Goal: Task Accomplishment & Management: Manage account settings

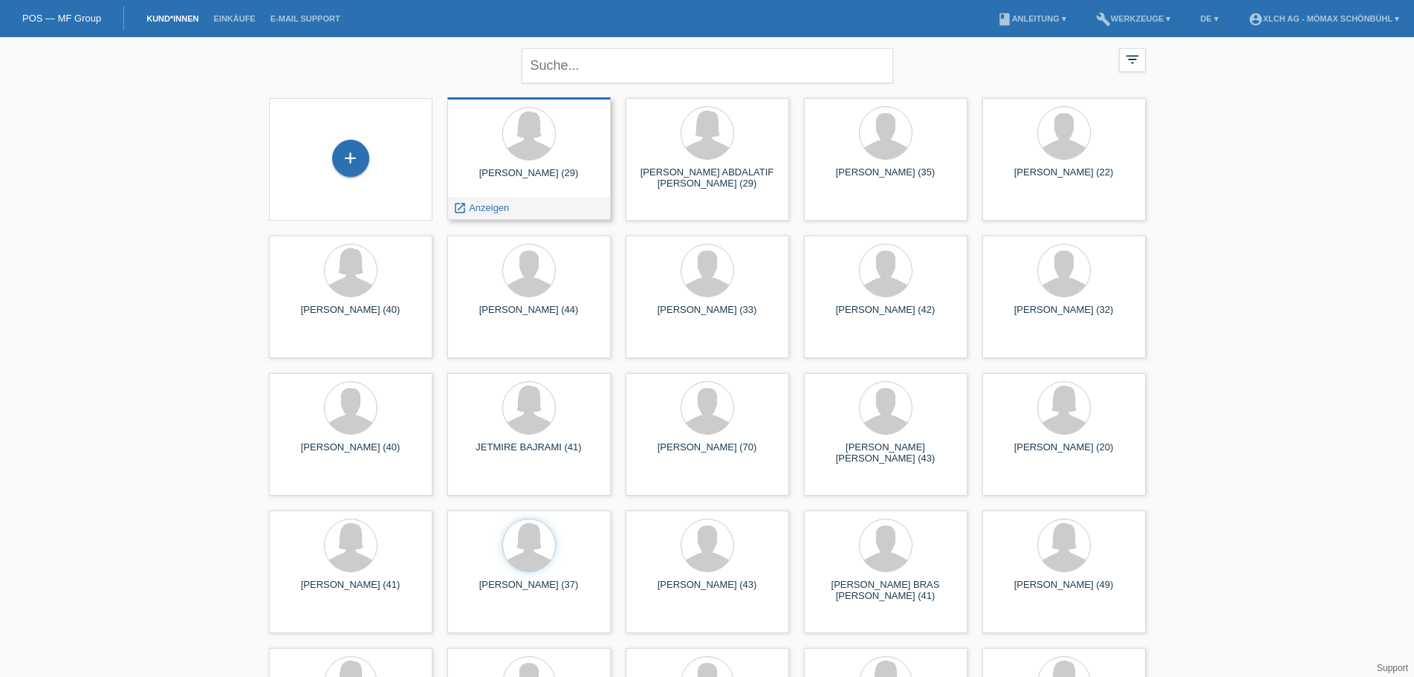
click at [559, 146] on div at bounding box center [529, 135] width 140 height 56
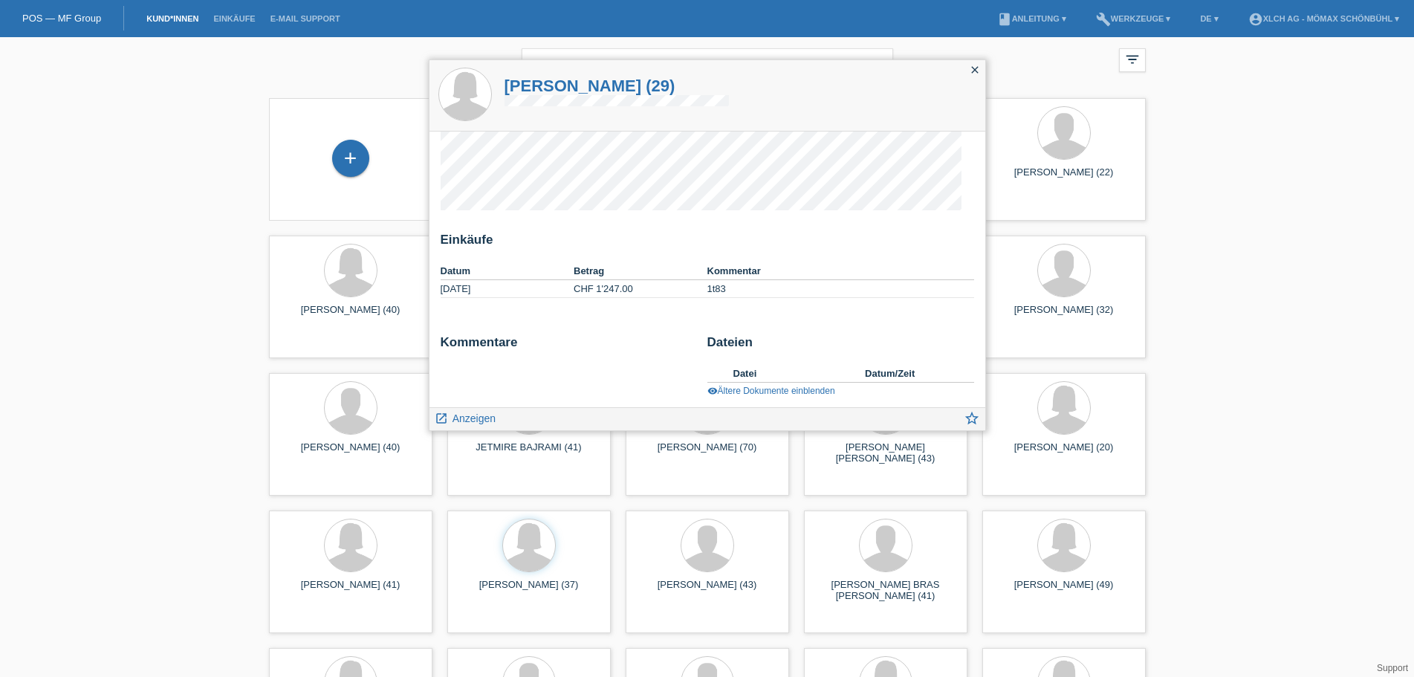
scroll to position [16, 0]
click at [969, 74] on icon "close" at bounding box center [975, 70] width 12 height 12
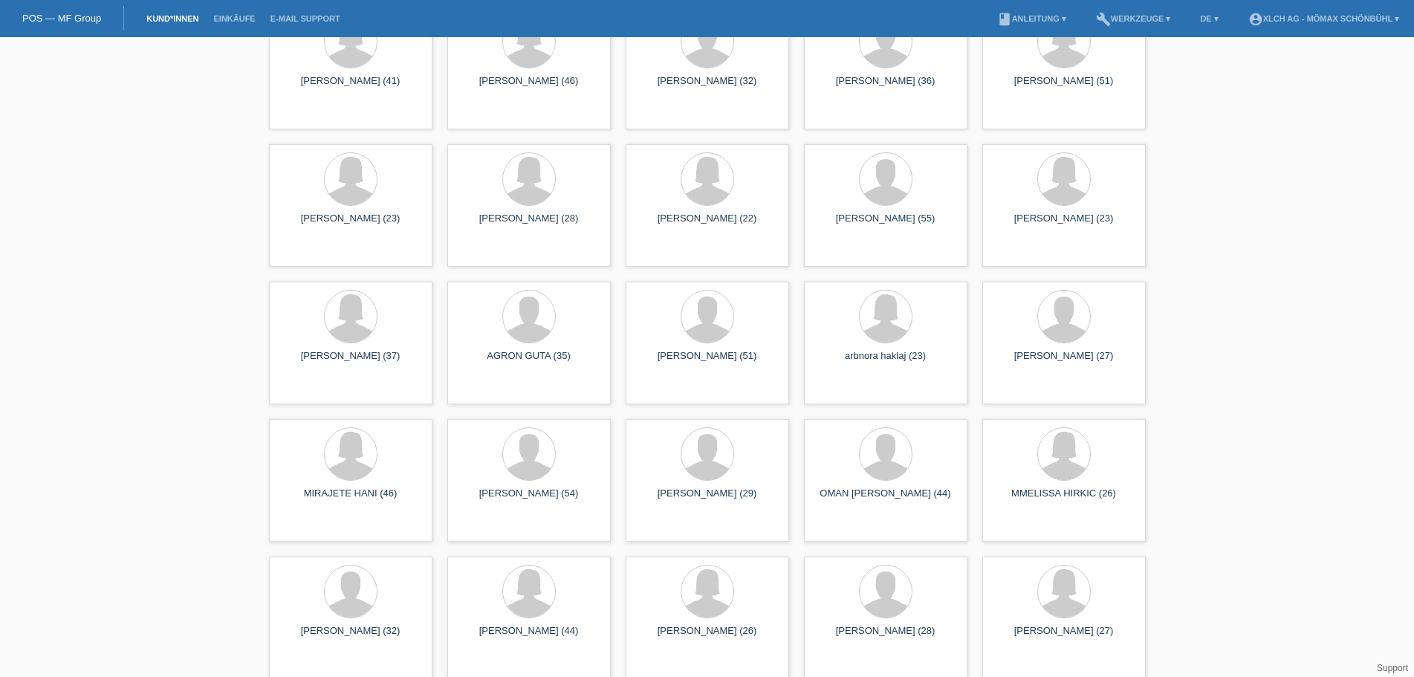
scroll to position [907, 0]
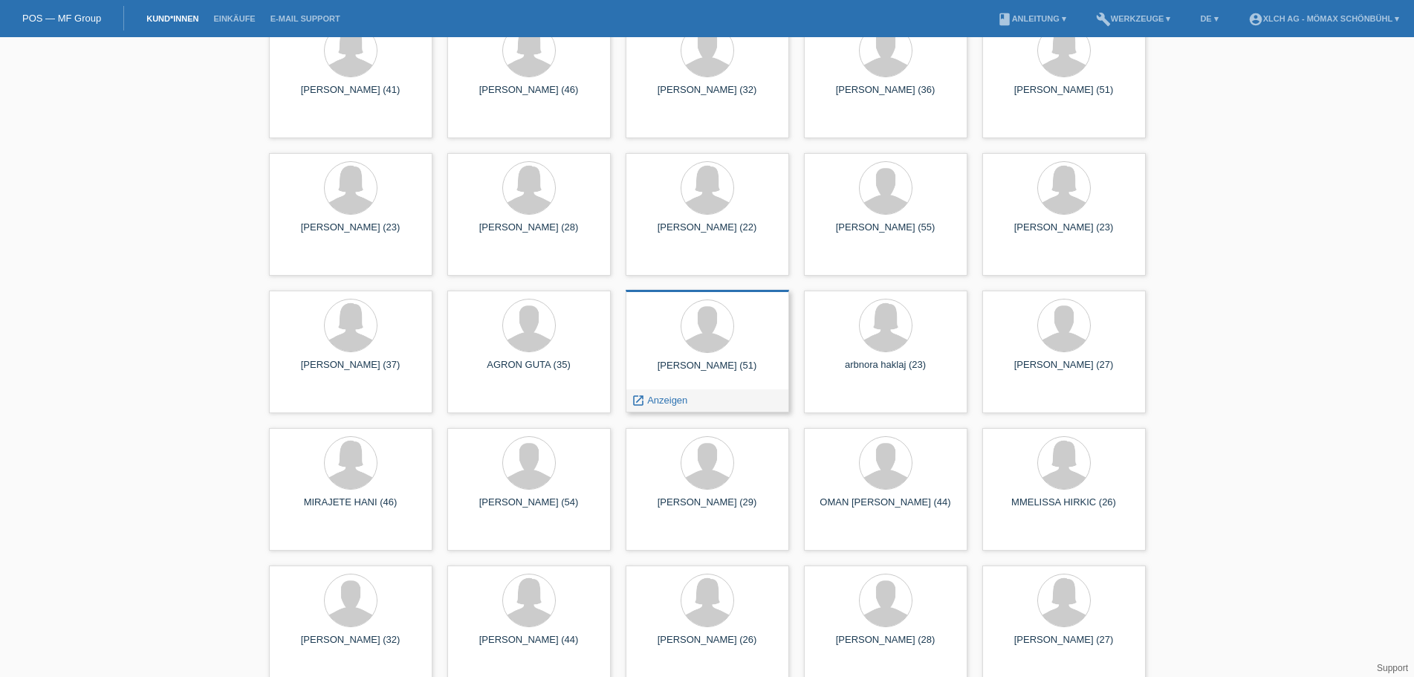
click at [731, 342] on div at bounding box center [707, 327] width 140 height 56
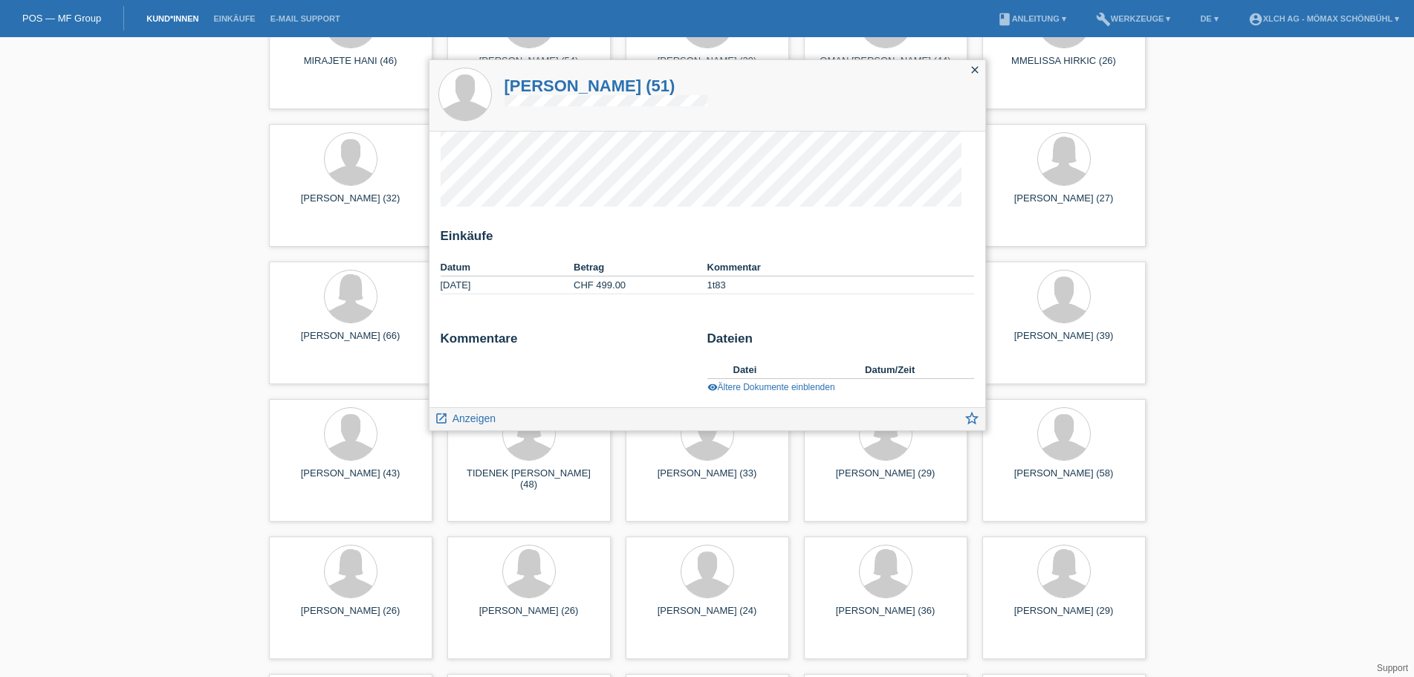
scroll to position [1353, 0]
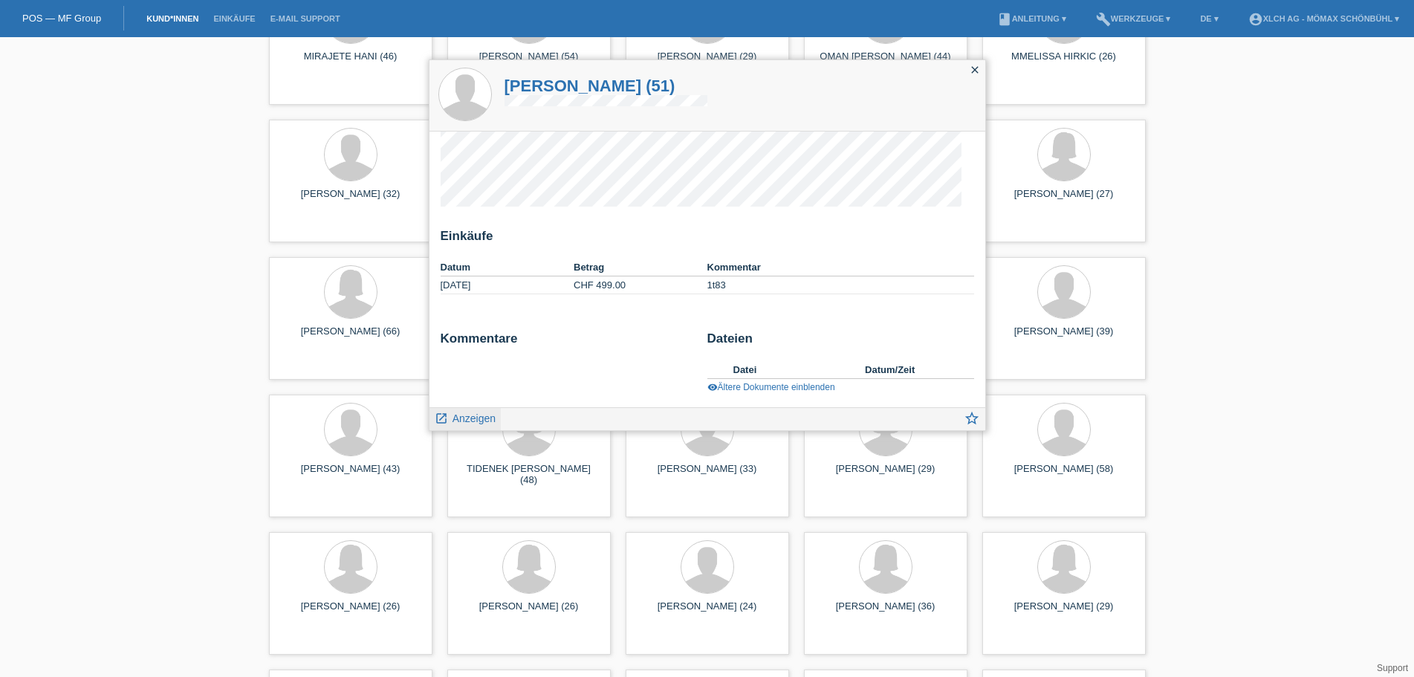
click at [462, 418] on span "Anzeigen" at bounding box center [473, 418] width 43 height 12
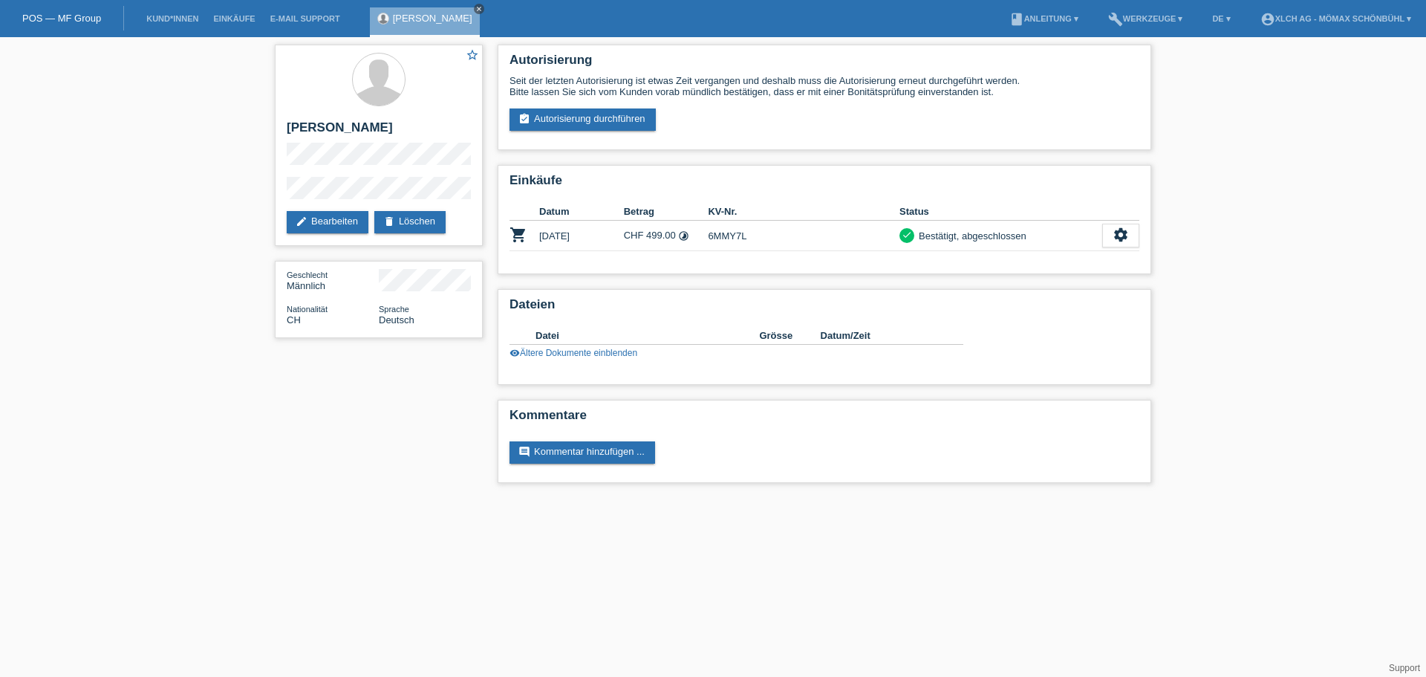
click at [479, 6] on icon "close" at bounding box center [478, 8] width 7 height 7
click at [175, 24] on li "Kund*innen" at bounding box center [172, 19] width 67 height 38
click at [172, 21] on link "Kund*innen" at bounding box center [172, 18] width 67 height 9
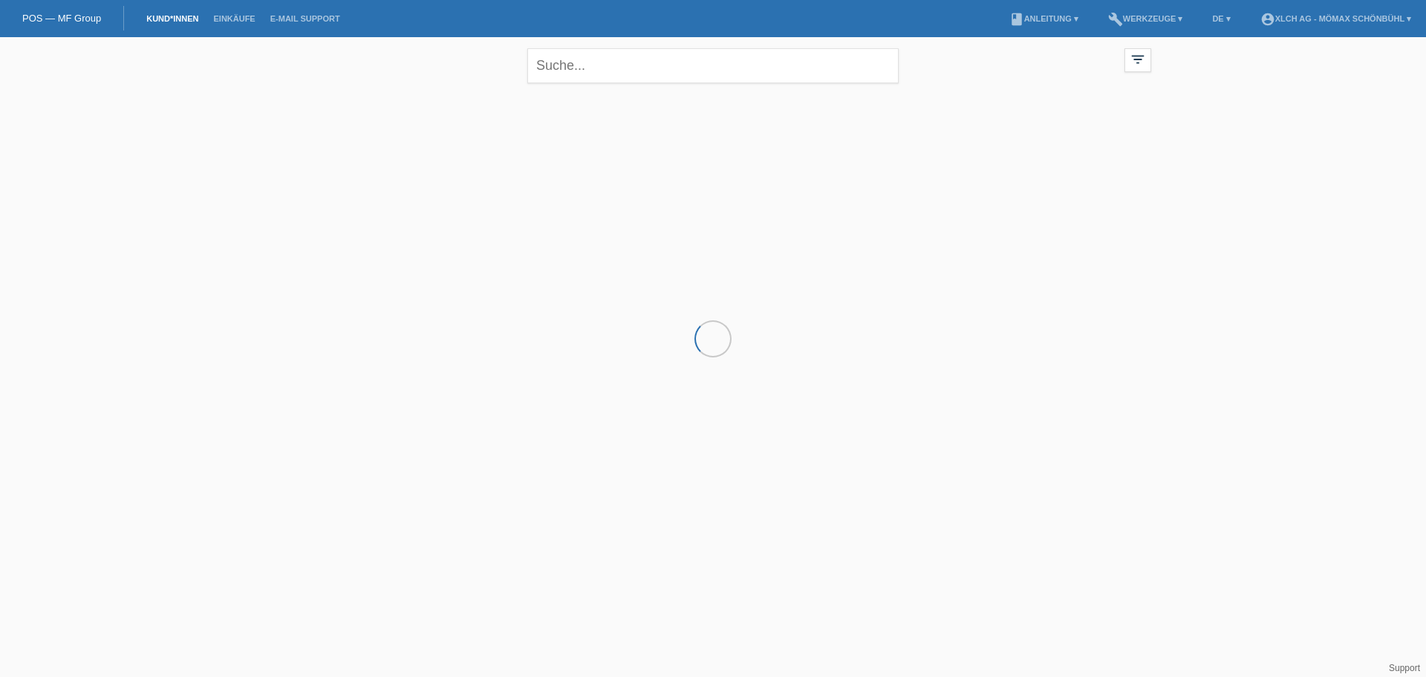
click at [244, 23] on li "Einkäufe" at bounding box center [234, 19] width 56 height 38
click at [241, 22] on link "Einkäufe" at bounding box center [234, 18] width 56 height 9
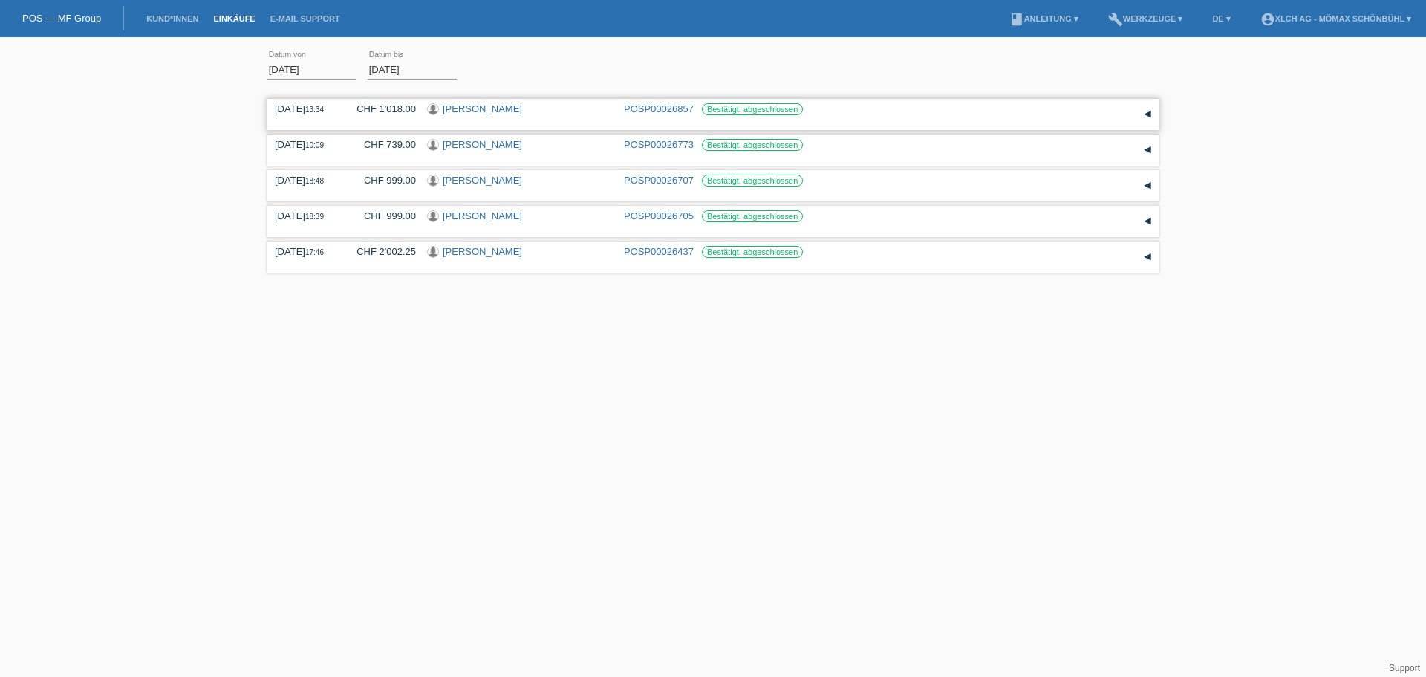
click at [504, 111] on link "[PERSON_NAME]" at bounding box center [482, 108] width 79 height 11
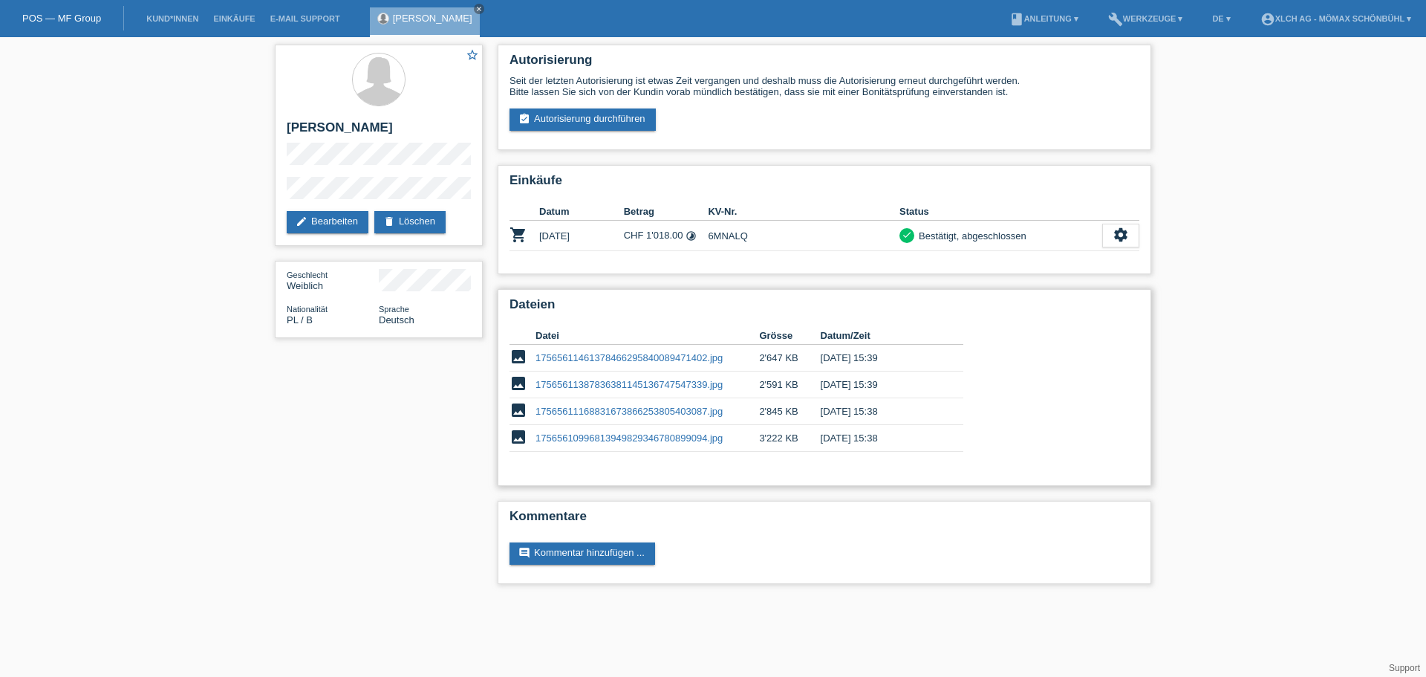
click at [599, 353] on link "17565611461378466295840089471402.jpg" at bounding box center [629, 357] width 187 height 11
click at [592, 382] on link "17565611387836381145136747547339.jpg" at bounding box center [629, 384] width 187 height 11
click at [597, 411] on link "17565611168831673866253805403087.jpg" at bounding box center [629, 411] width 187 height 11
click at [626, 438] on link "17565610996813949829346780899094.jpg" at bounding box center [629, 437] width 187 height 11
drag, startPoint x: 900, startPoint y: 426, endPoint x: 850, endPoint y: 337, distance: 102.1
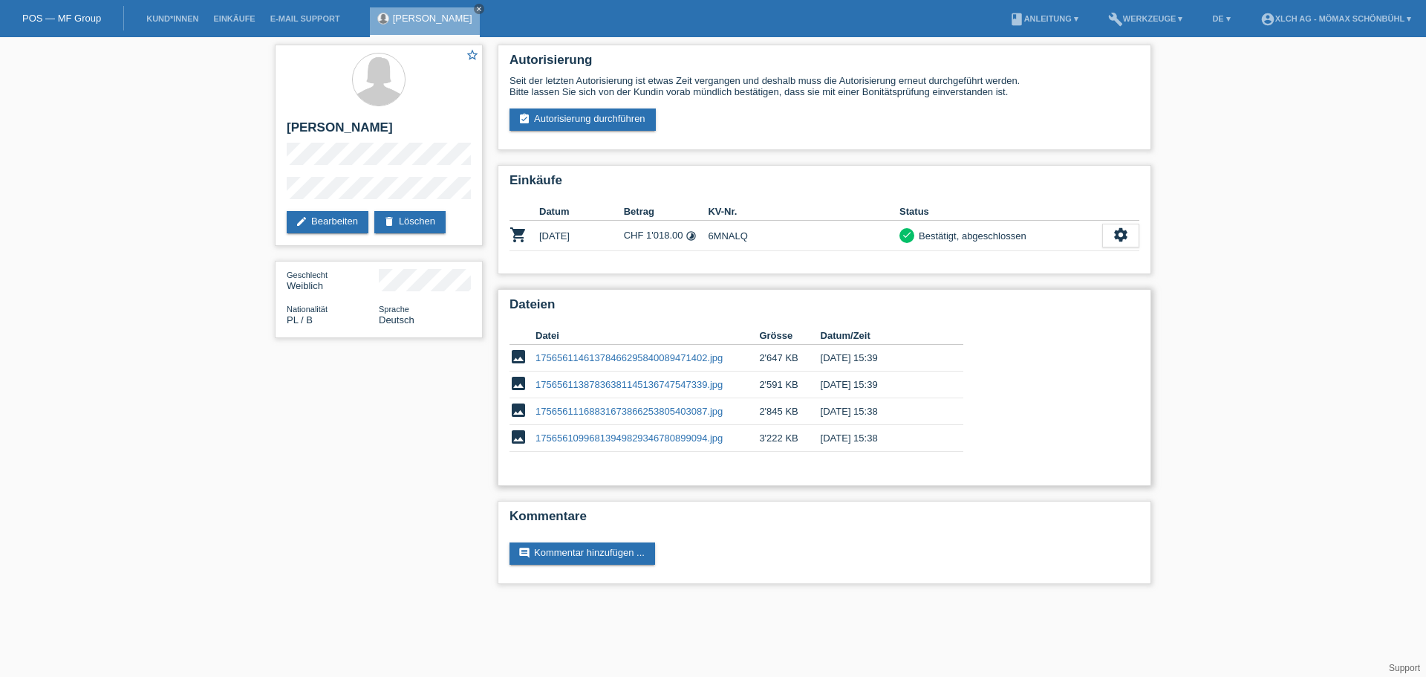
click at [495, 340] on div "Autorisierung Seit der letzten Autorisierung ist etwas Zeit vergangen und desha…" at bounding box center [824, 318] width 669 height 562
click at [1108, 345] on div "Datei Grösse Datum/Zeit image 17565611461378466295840089471402.jpg 2'647 KB [DA…" at bounding box center [825, 392] width 630 height 147
drag, startPoint x: 433, startPoint y: 328, endPoint x: 273, endPoint y: 305, distance: 162.0
click at [273, 305] on div "star_border [PERSON_NAME] edit Bearbeiten delete Löschen Geschlecht Weiblich Na…" at bounding box center [378, 195] width 223 height 316
click at [325, 371] on div "star_border [PERSON_NAME] edit Bearbeiten delete Löschen Geschlecht Weiblich Na…" at bounding box center [713, 318] width 892 height 562
